Goal: Task Accomplishment & Management: Manage account settings

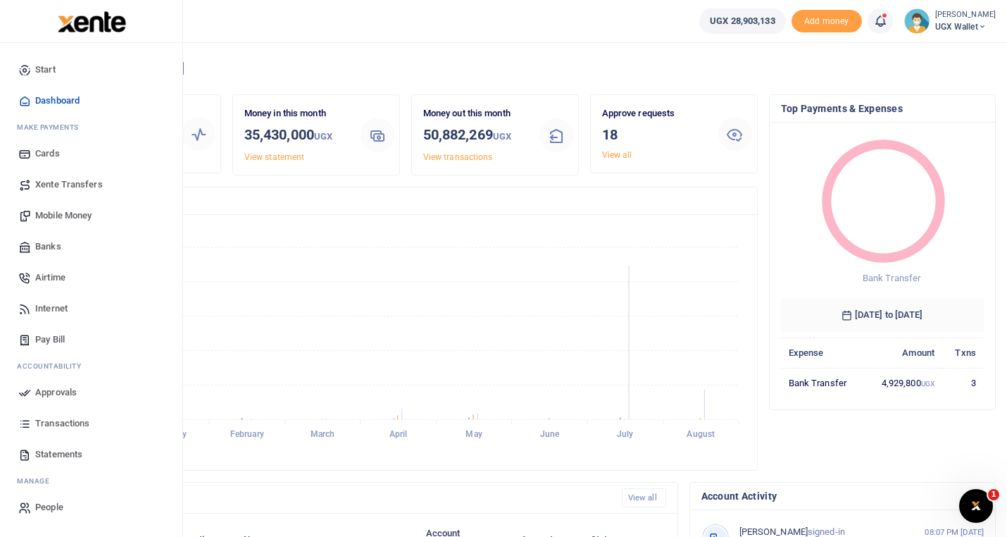
click at [50, 387] on span "Approvals" at bounding box center [56, 392] width 42 height 14
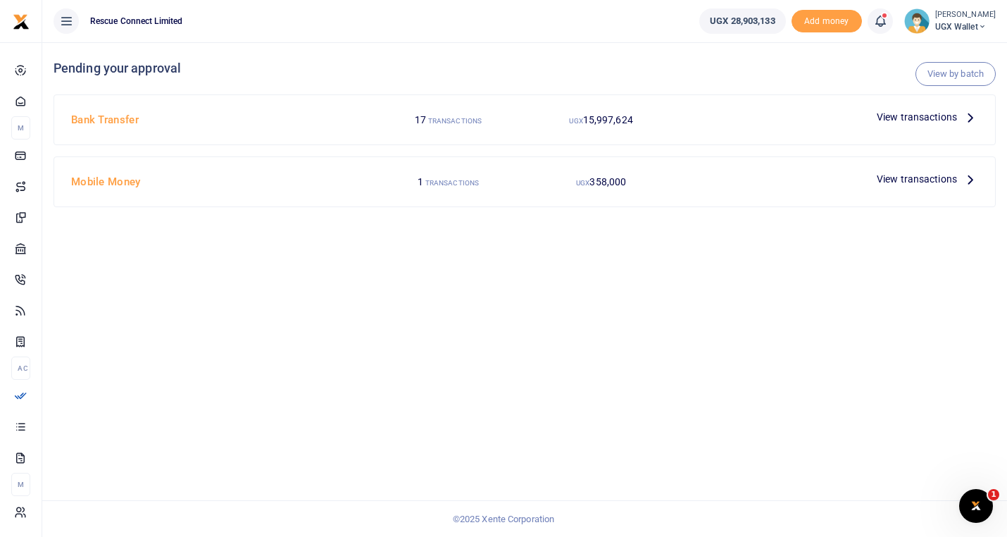
click at [969, 119] on icon at bounding box center [970, 116] width 15 height 15
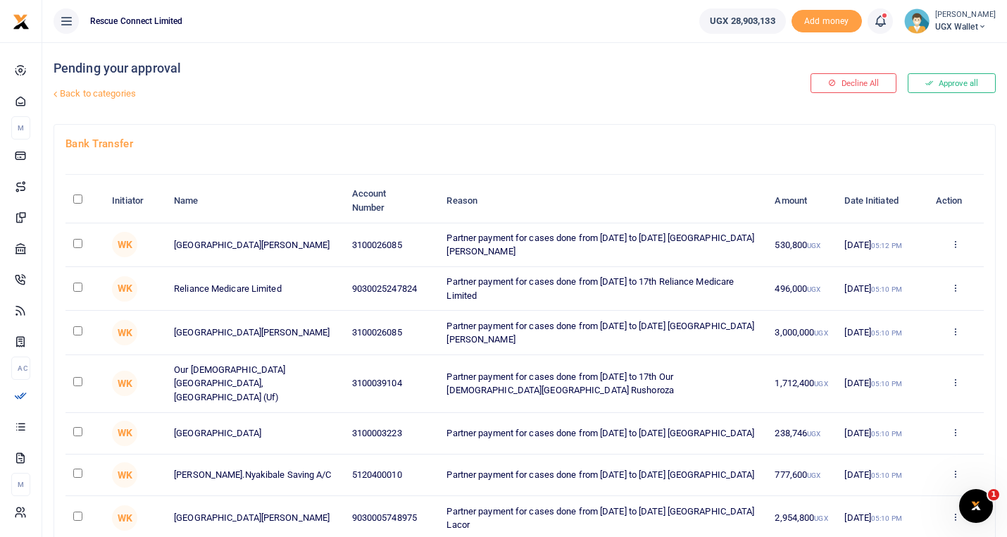
click at [79, 202] on input "\a \a : activate to sort column descending" at bounding box center [77, 198] width 9 height 9
checkbox input "true"
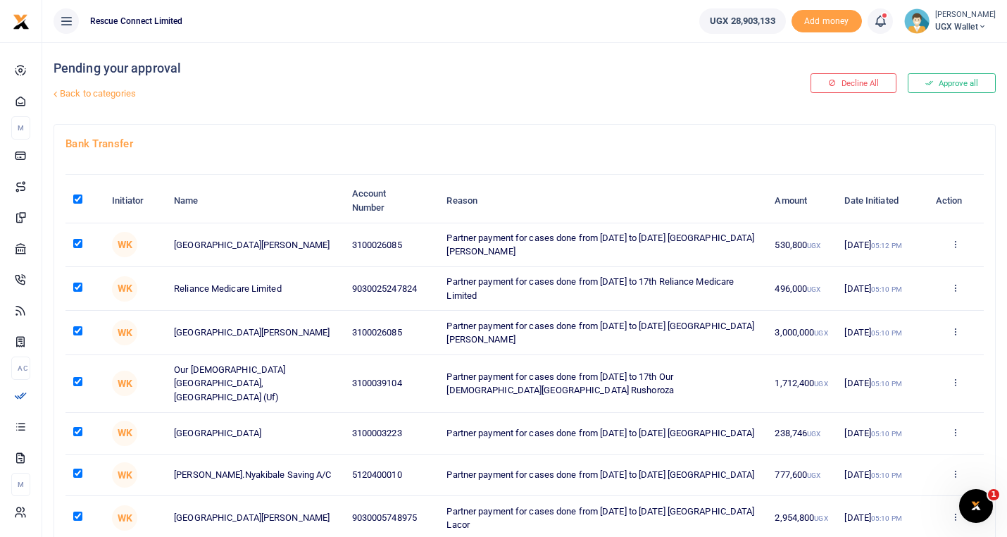
checkbox input "true"
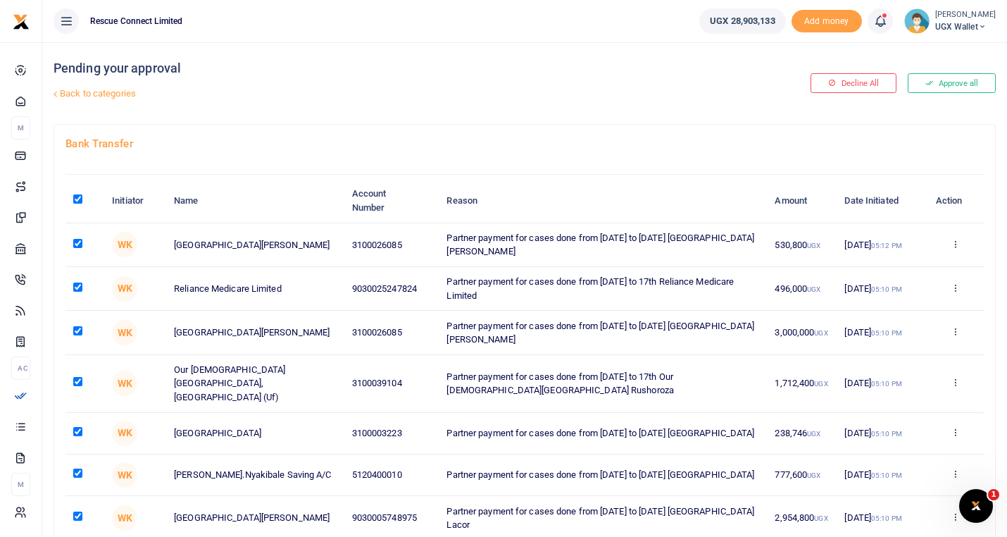
checkbox input "true"
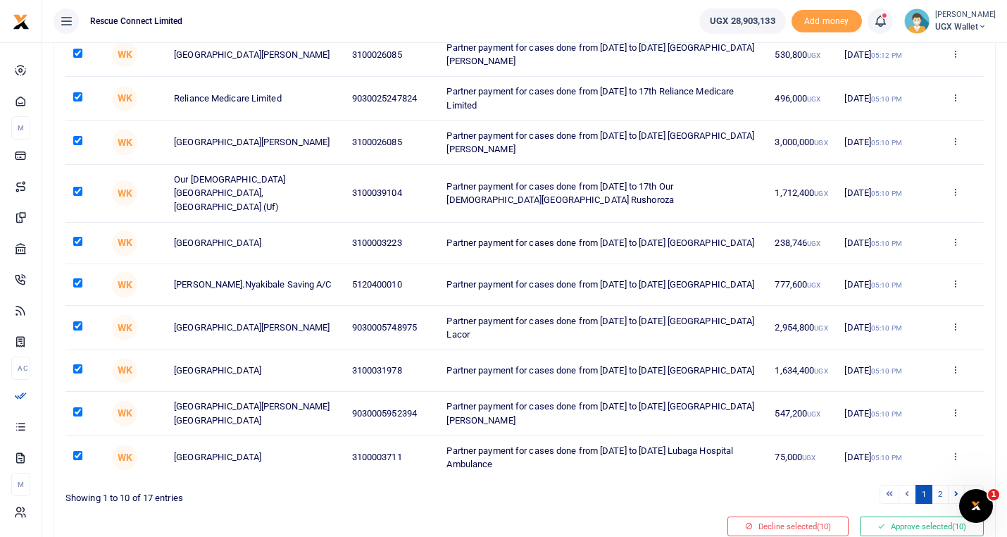
scroll to position [242, 0]
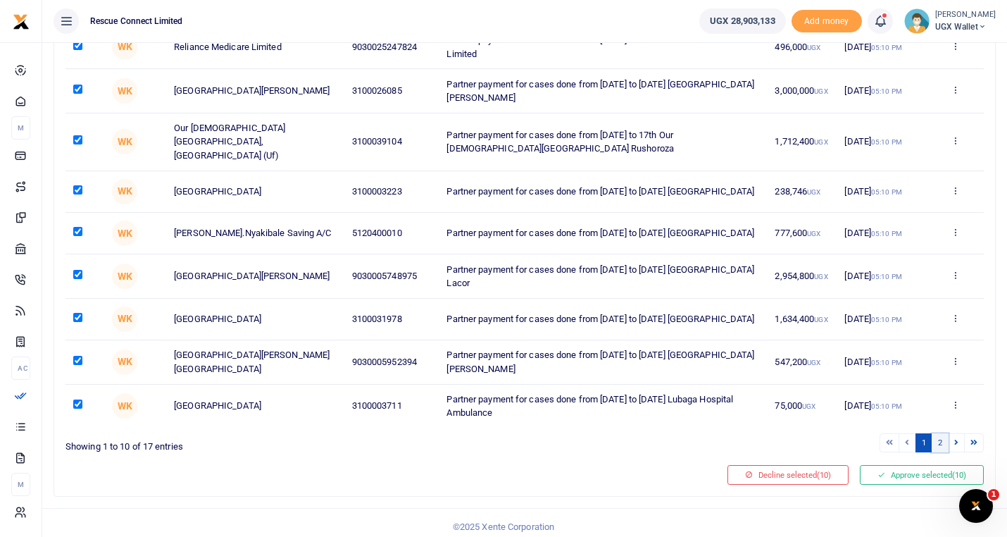
click at [940, 433] on link "2" at bounding box center [940, 442] width 17 height 19
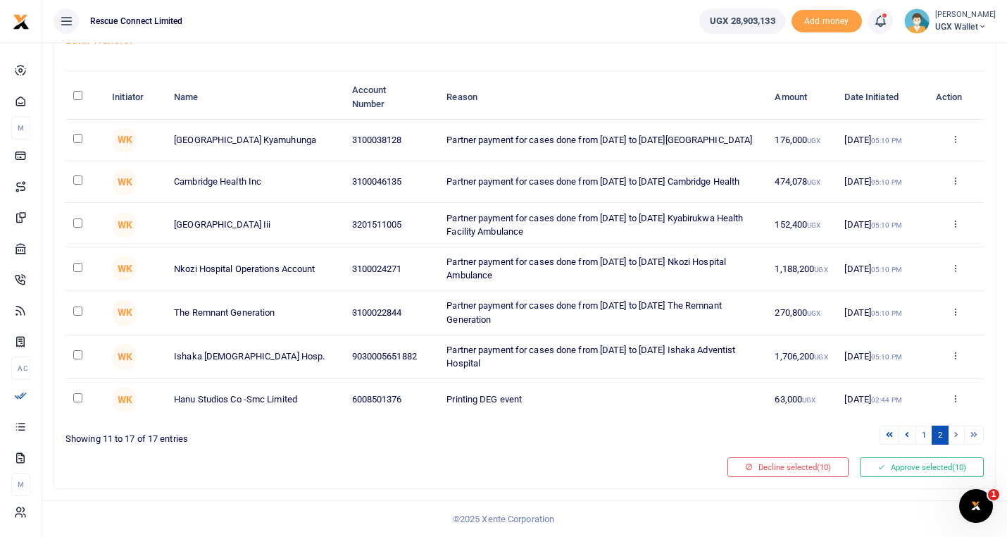
click at [77, 92] on input "\a \a : activate to sort column descending" at bounding box center [77, 95] width 9 height 9
checkbox input "true"
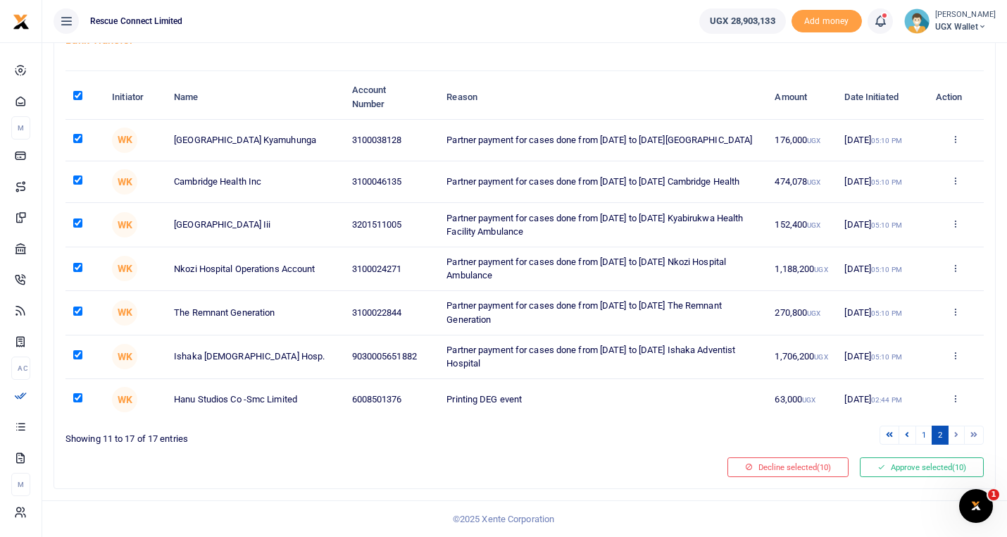
checkbox input "true"
click at [919, 472] on button "Approve selected (17)" at bounding box center [922, 467] width 124 height 20
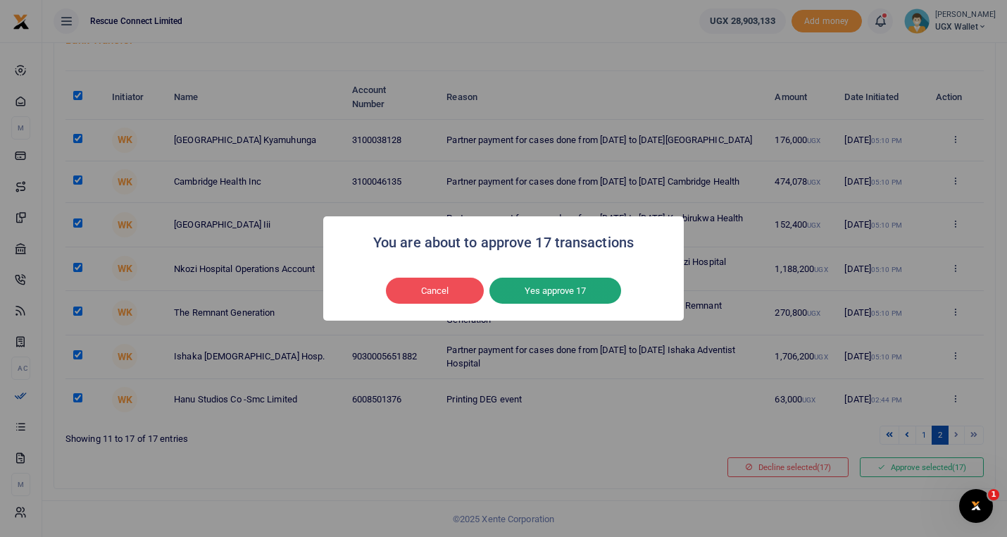
click at [552, 290] on button "Yes approve 17" at bounding box center [556, 291] width 132 height 27
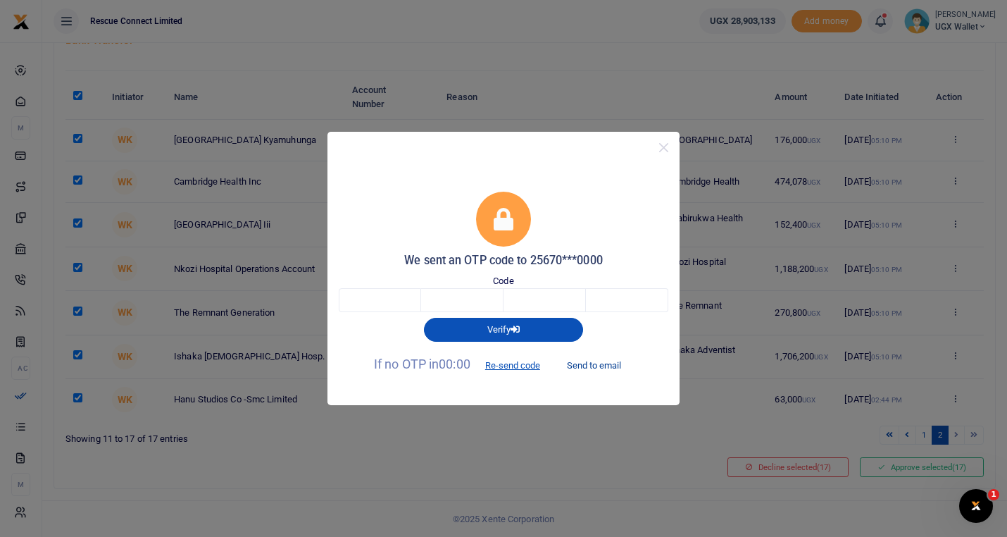
click at [604, 366] on button "Send to email" at bounding box center [594, 365] width 78 height 24
click at [366, 304] on input "text" at bounding box center [380, 300] width 82 height 24
type input "7"
type input "8"
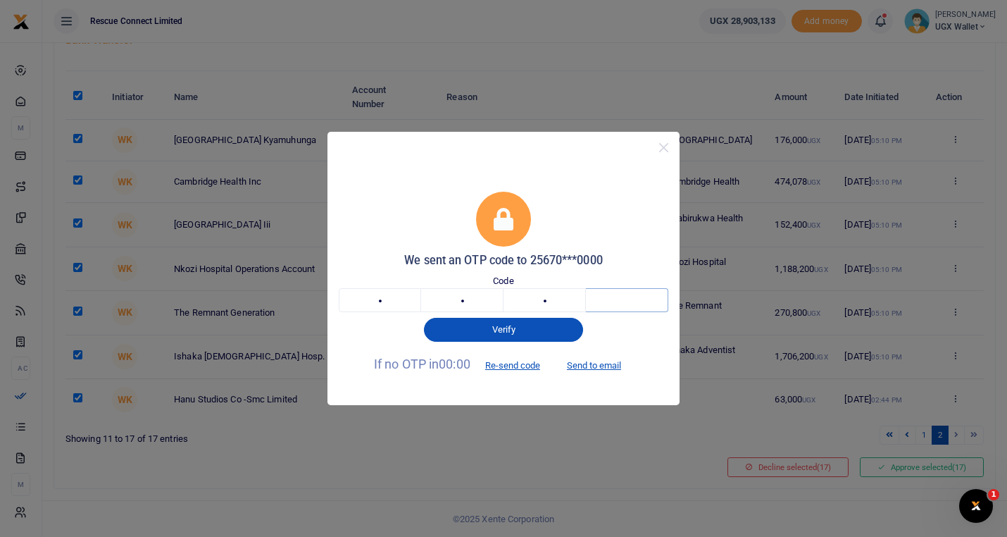
type input "9"
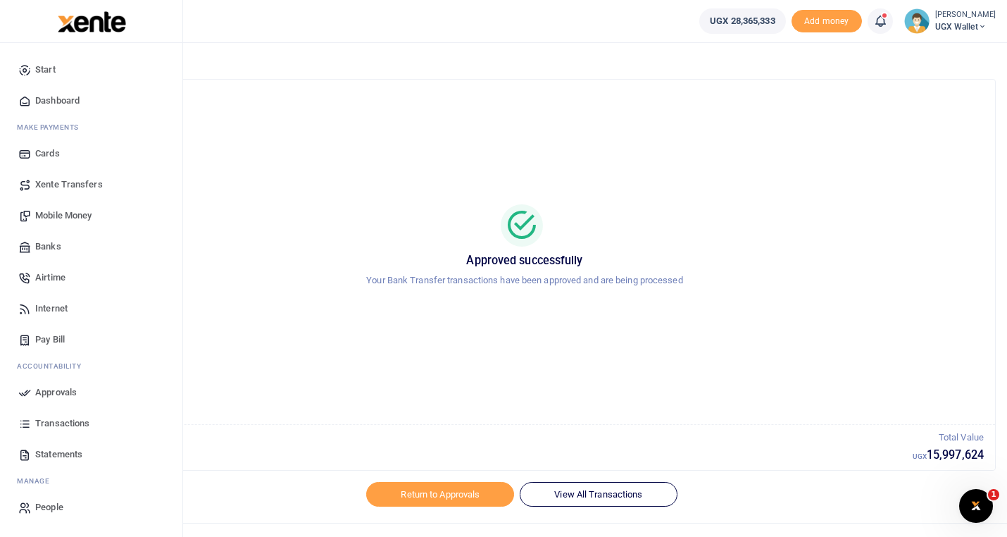
click at [61, 390] on span "Approvals" at bounding box center [56, 392] width 42 height 14
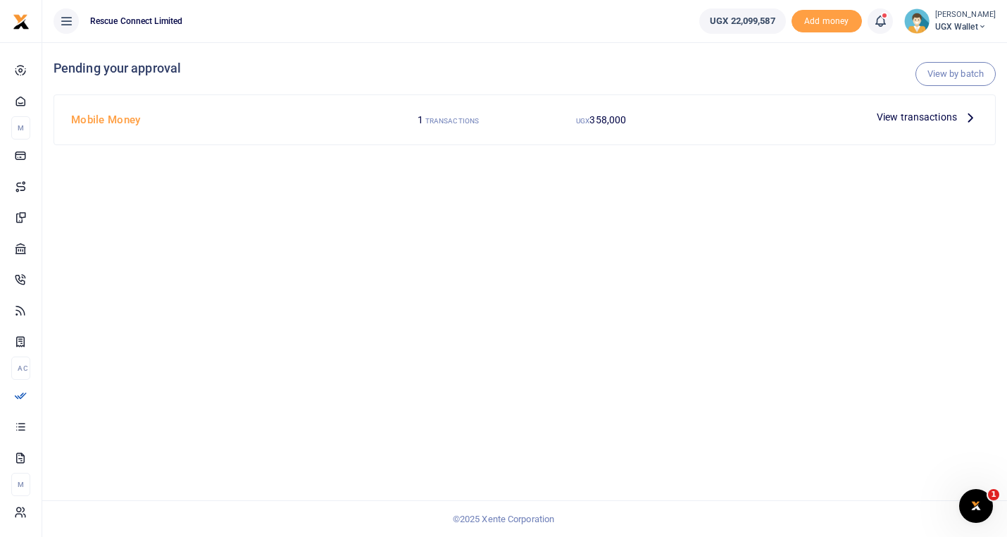
click at [969, 123] on icon at bounding box center [970, 116] width 15 height 15
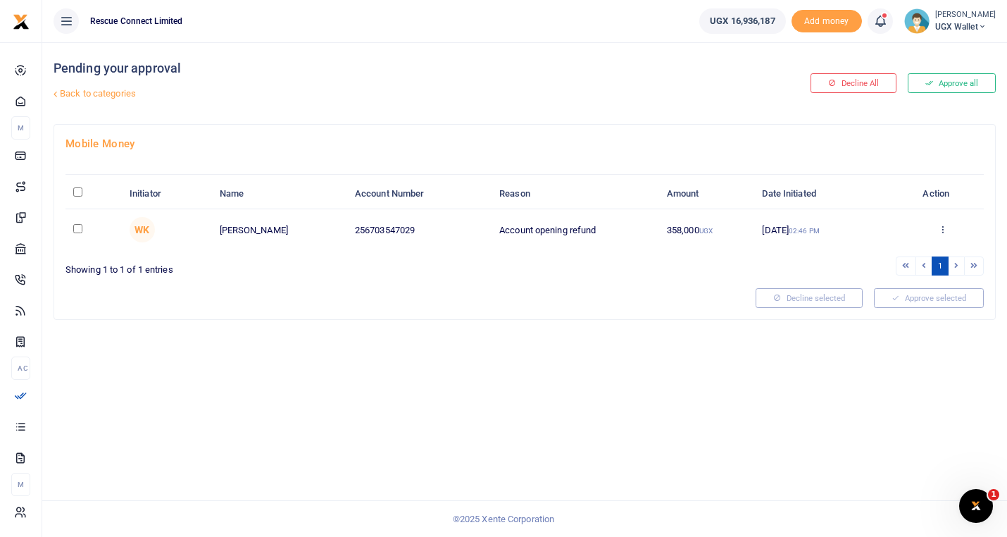
click at [77, 189] on input "\a \a : activate to sort column descending" at bounding box center [77, 191] width 9 height 9
checkbox input "true"
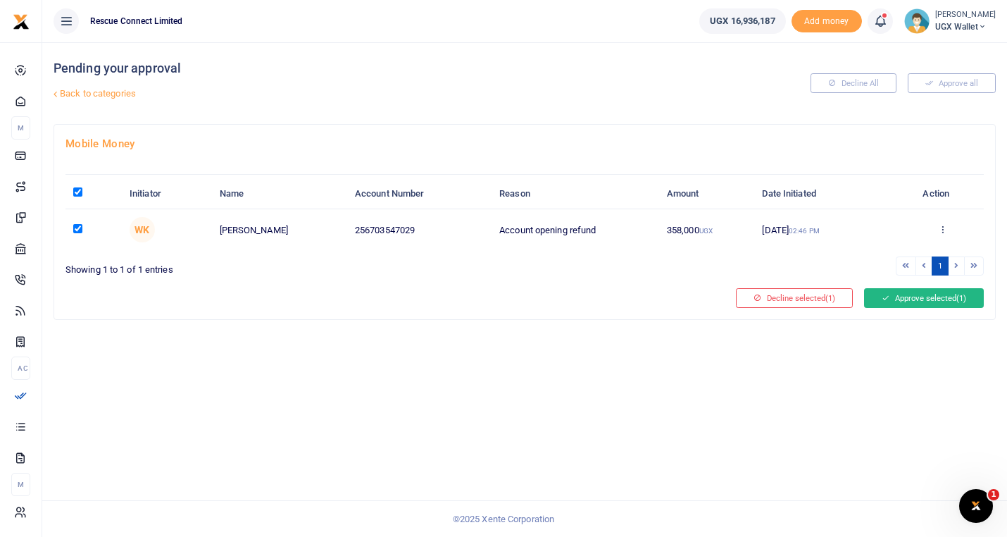
click at [910, 290] on button "Approve selected (1)" at bounding box center [924, 298] width 120 height 20
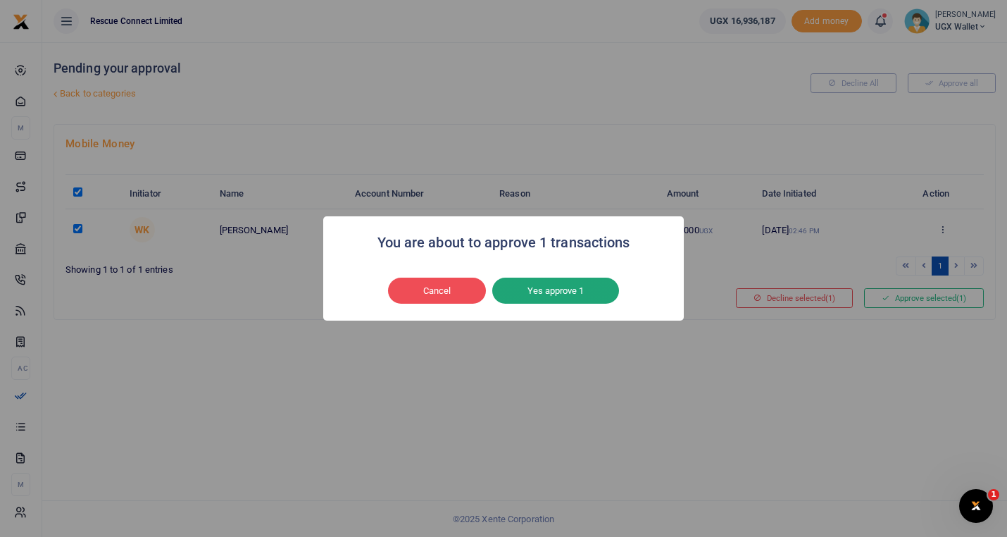
click at [558, 286] on button "Yes approve 1" at bounding box center [555, 291] width 127 height 27
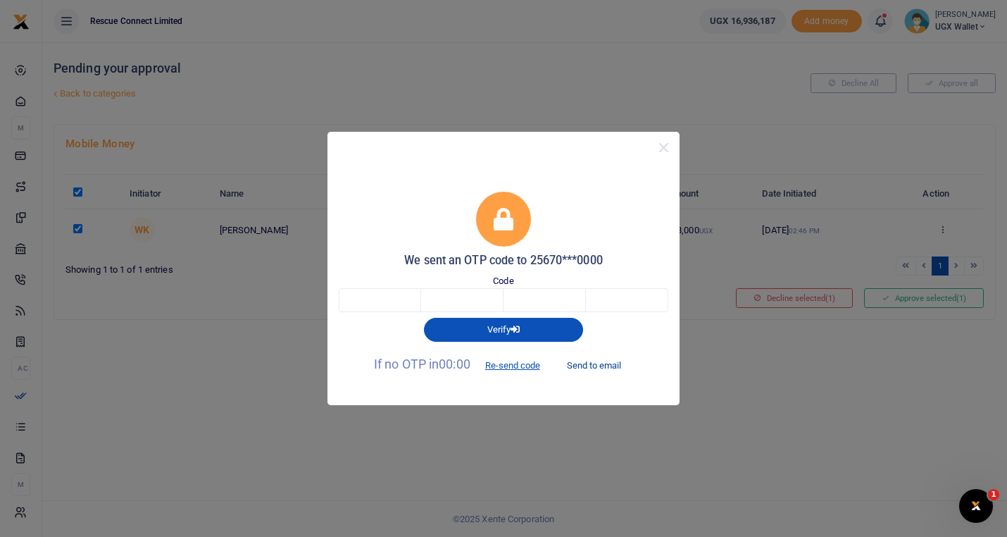
click at [590, 366] on button "Send to email" at bounding box center [594, 365] width 78 height 24
click at [371, 297] on input "text" at bounding box center [380, 300] width 82 height 24
type input "7"
type input "6"
type input "2"
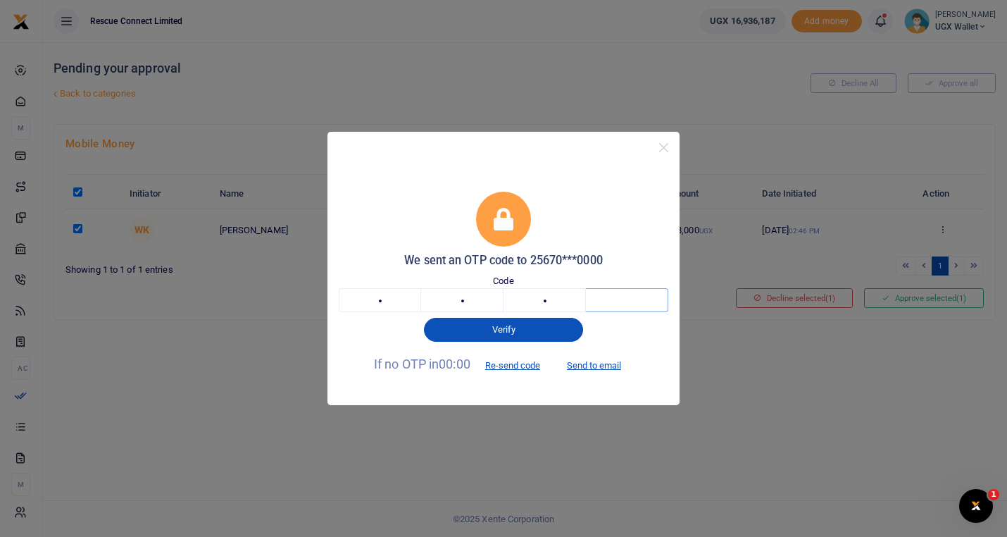
type input "6"
